Goal: Check status: Check status

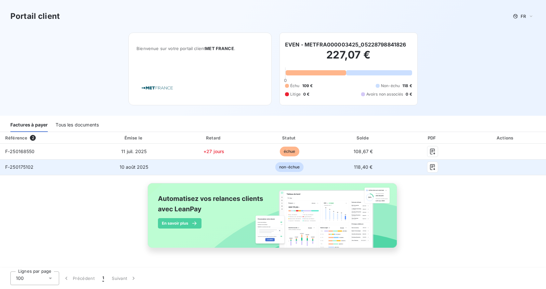
click at [19, 169] on span "F-250175102" at bounding box center [19, 167] width 29 height 6
click at [285, 169] on span "non-échue" at bounding box center [289, 167] width 28 height 10
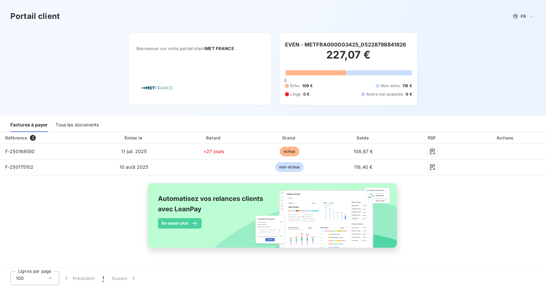
click at [67, 127] on div "Tous les documents" at bounding box center [77, 125] width 43 height 14
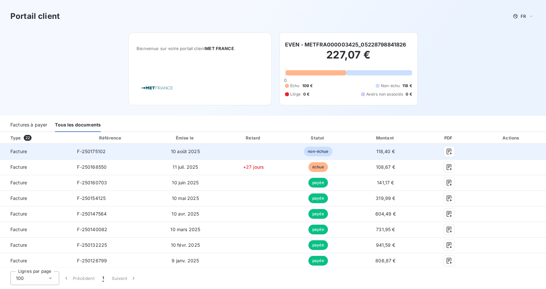
click at [17, 152] on span "Facture" at bounding box center [35, 151] width 61 height 6
click at [179, 154] on span "10 août 2025" at bounding box center [185, 151] width 29 height 6
click at [103, 153] on span "F-250175102" at bounding box center [91, 151] width 29 height 6
click at [103, 152] on span "F-250175102" at bounding box center [91, 151] width 29 height 6
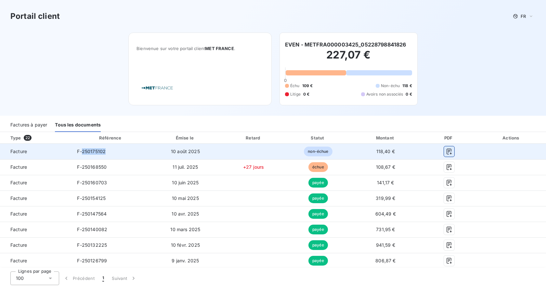
click at [448, 151] on icon "button" at bounding box center [449, 151] width 6 height 6
